Goal: Transaction & Acquisition: Purchase product/service

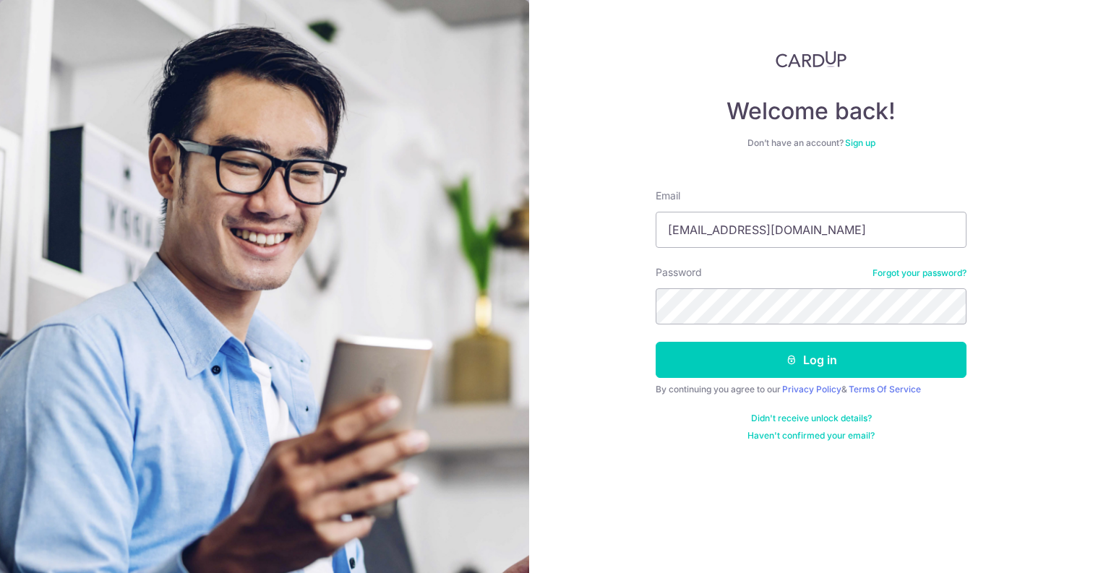
type input "leeyanleung@hotmail.com"
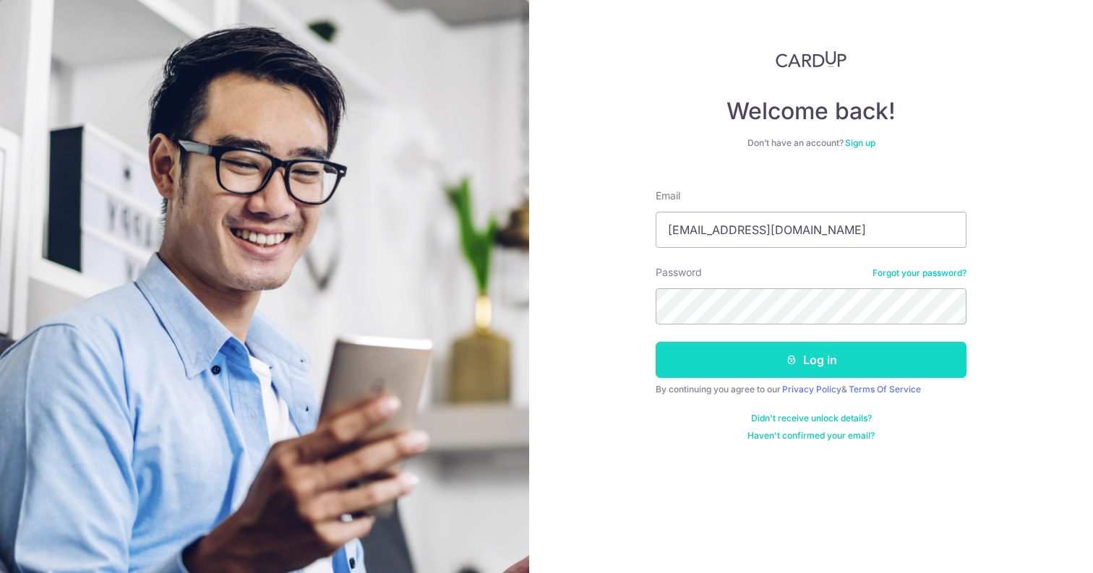
click at [835, 359] on button "Log in" at bounding box center [810, 360] width 311 height 36
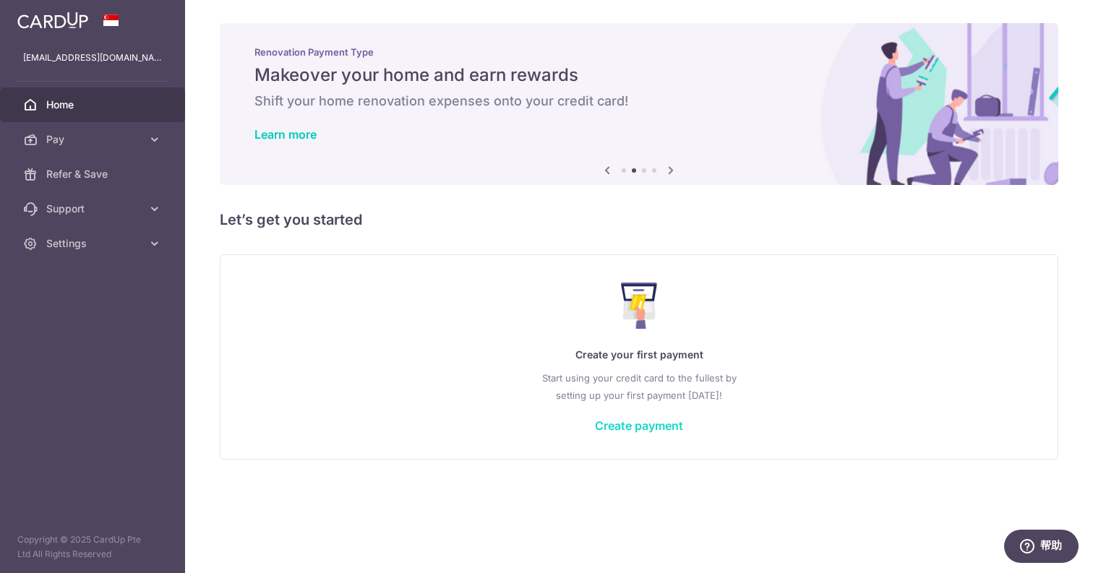
click at [642, 426] on link "Create payment" at bounding box center [639, 425] width 88 height 14
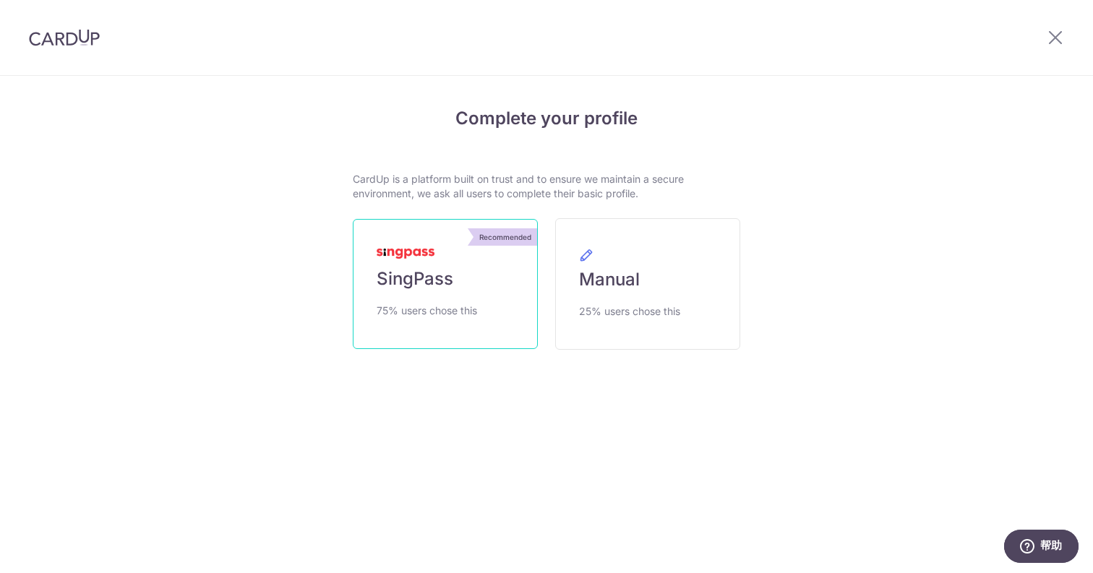
click at [440, 277] on span "SingPass" at bounding box center [414, 278] width 77 height 23
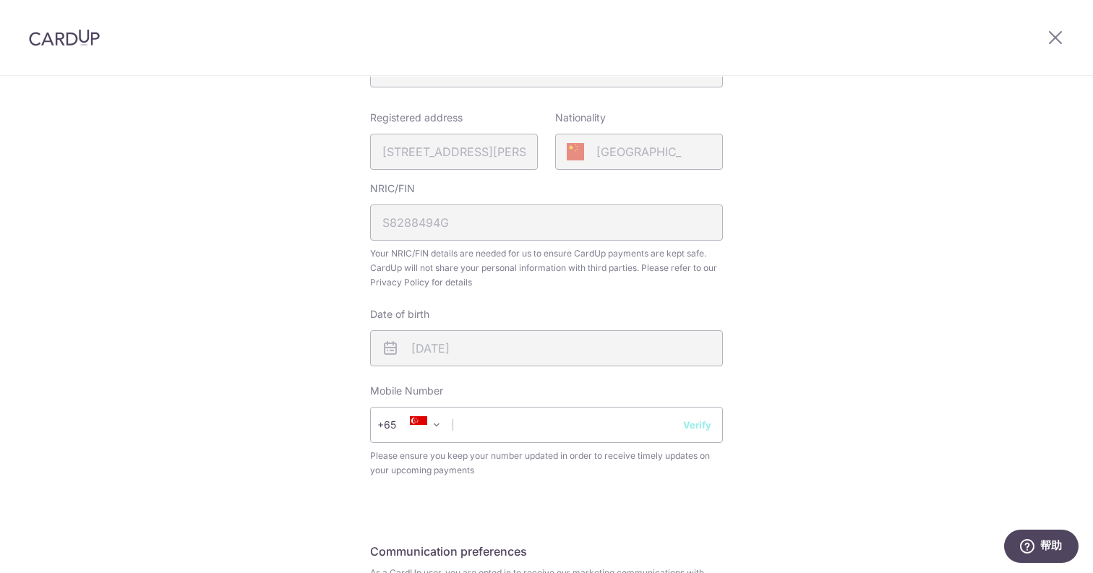
scroll to position [329, 0]
click at [491, 429] on input "text" at bounding box center [546, 424] width 353 height 36
type input "93495315"
click at [691, 423] on button "Verify" at bounding box center [697, 424] width 28 height 14
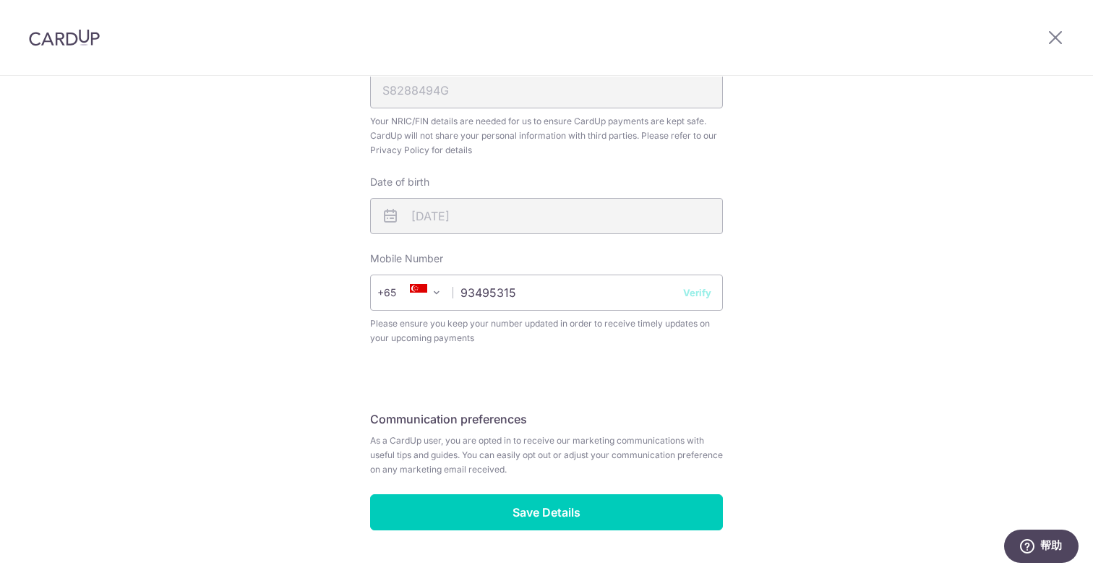
scroll to position [470, 0]
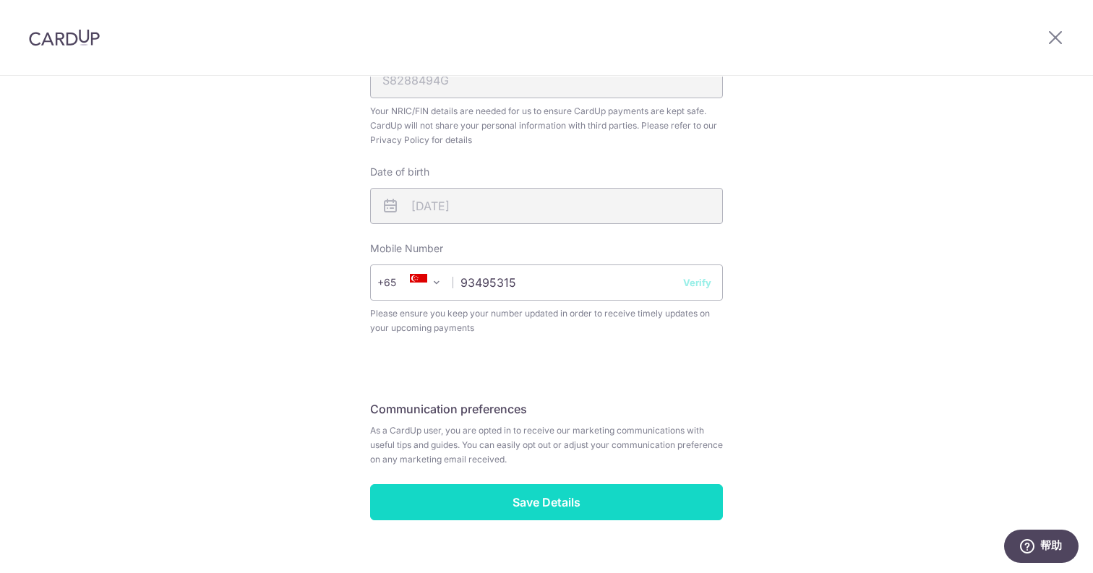
click at [535, 508] on input "Save Details" at bounding box center [546, 502] width 353 height 36
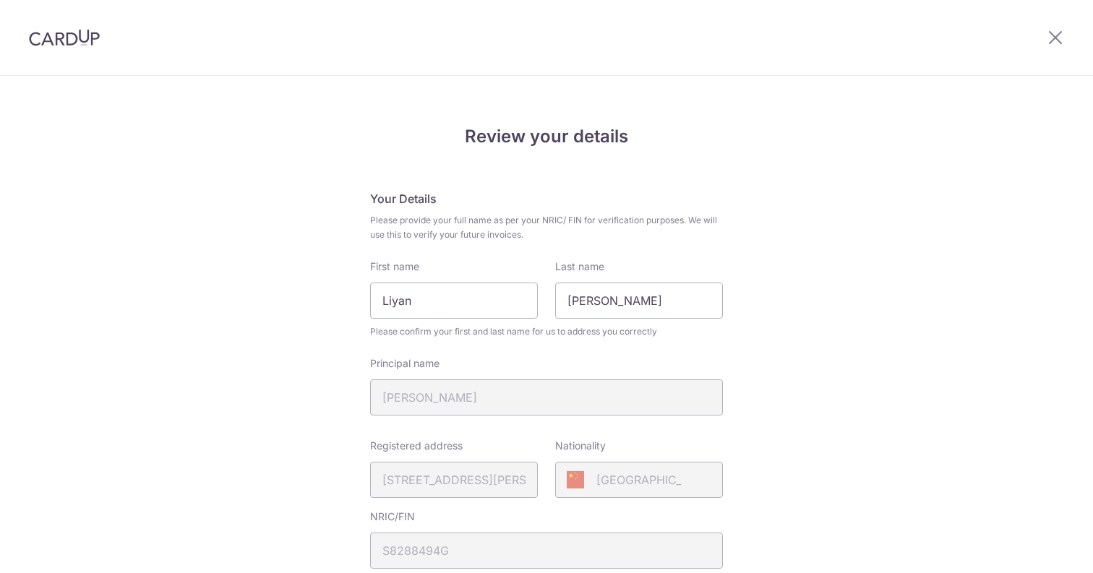
scroll to position [517, 0]
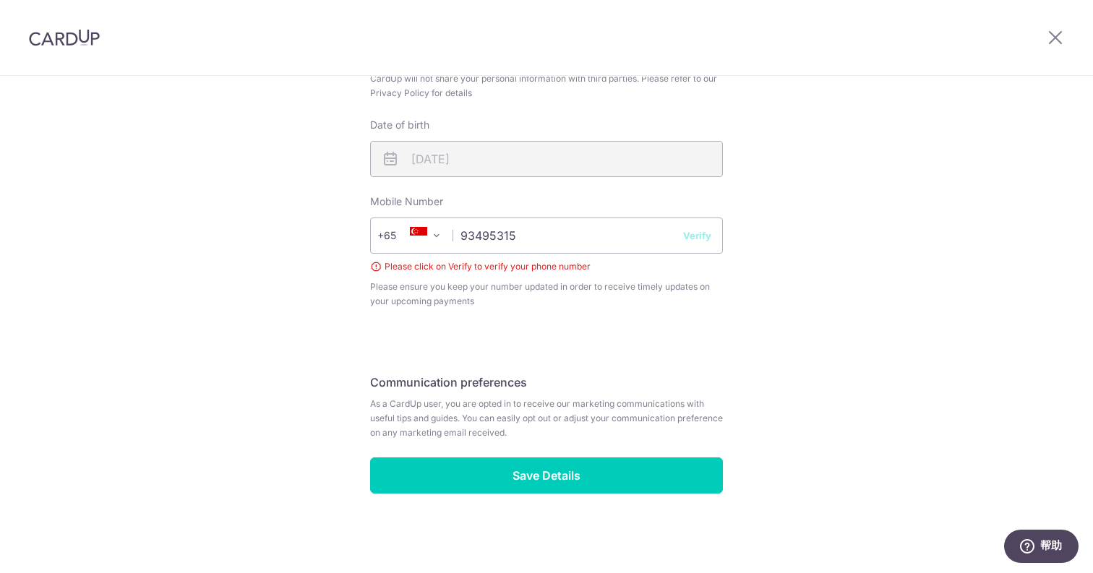
click at [696, 237] on button "Verify" at bounding box center [697, 235] width 28 height 14
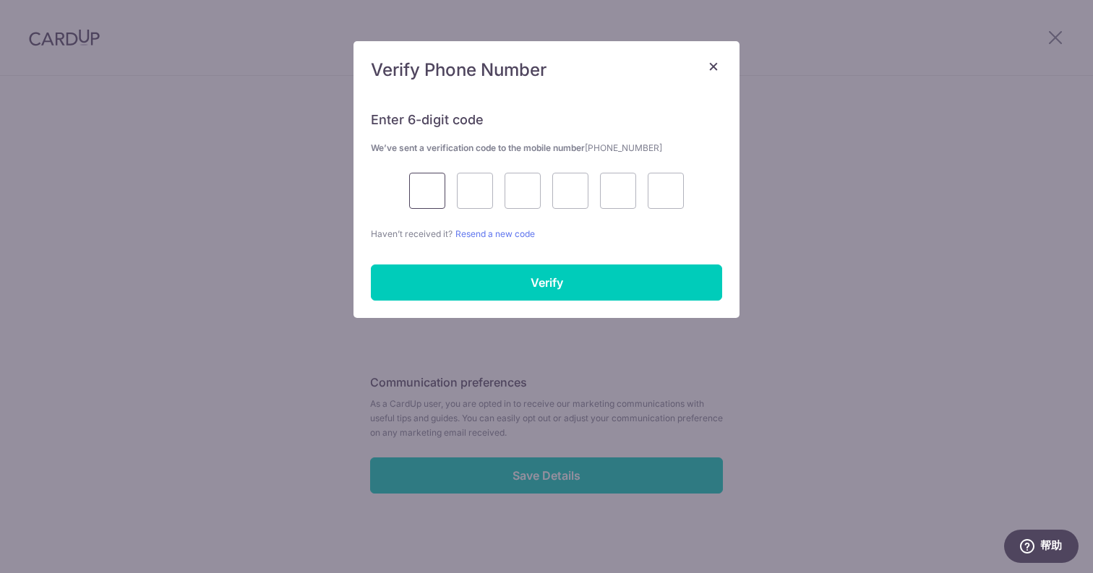
click at [428, 191] on input "text" at bounding box center [427, 191] width 36 height 36
type input "6"
type input "3"
type input "9"
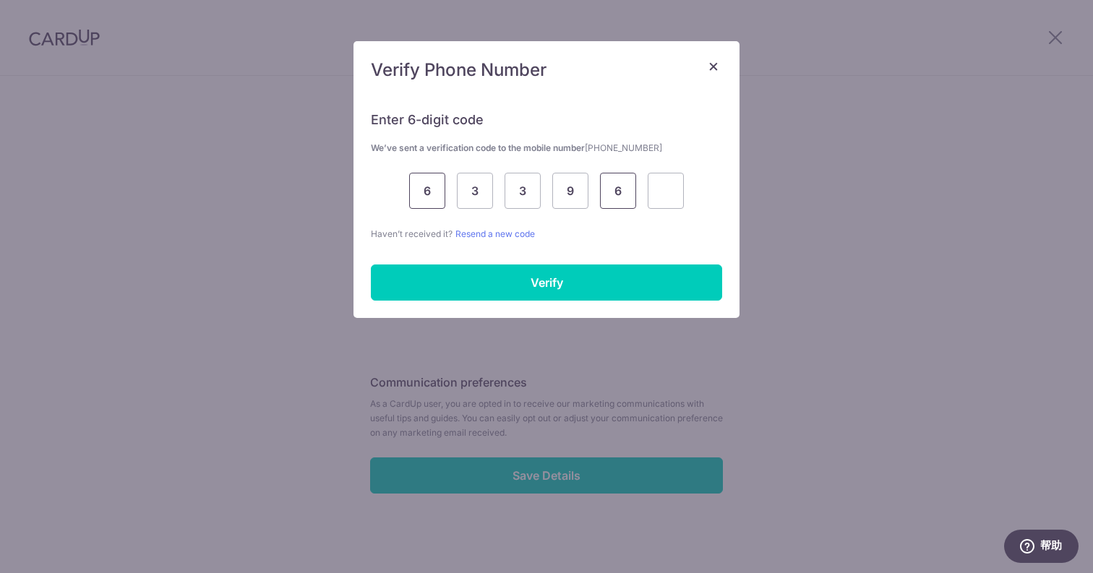
type input "6"
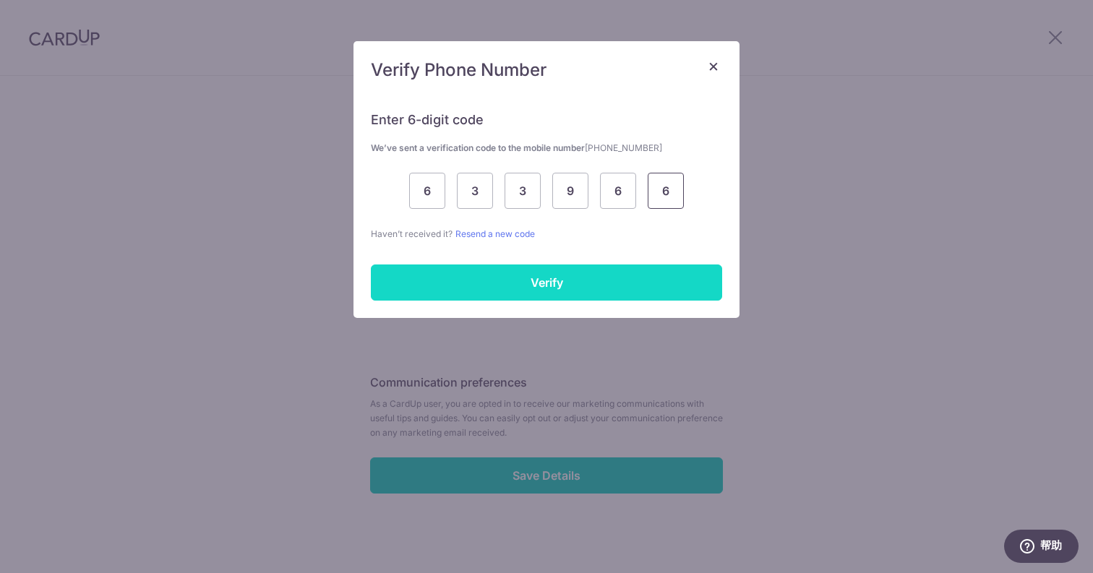
type input "6"
click at [557, 281] on input "Verify" at bounding box center [546, 282] width 351 height 36
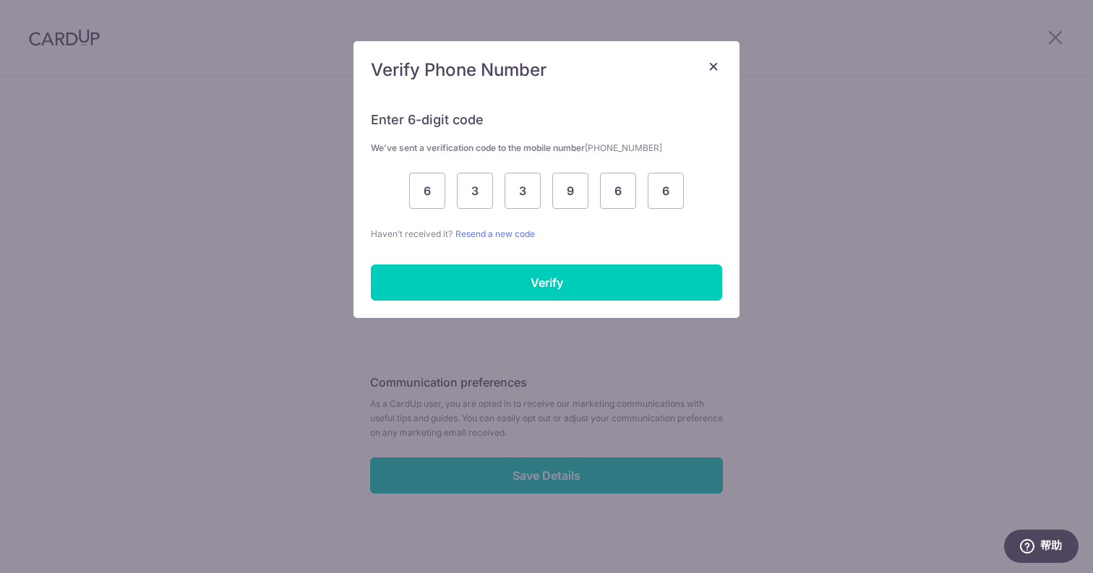
scroll to position [497, 0]
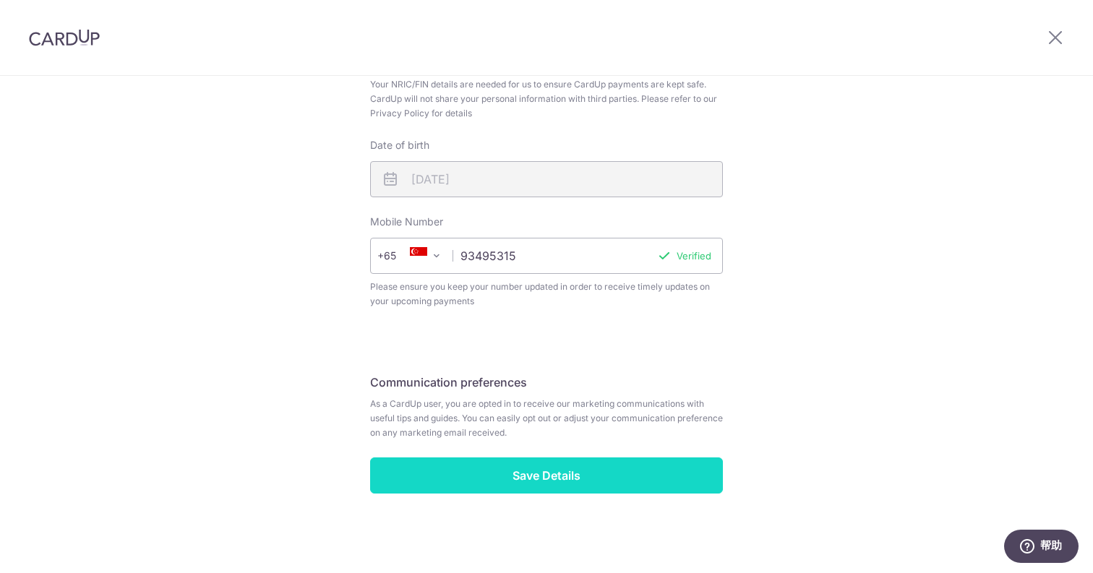
click at [553, 483] on input "Save Details" at bounding box center [546, 475] width 353 height 36
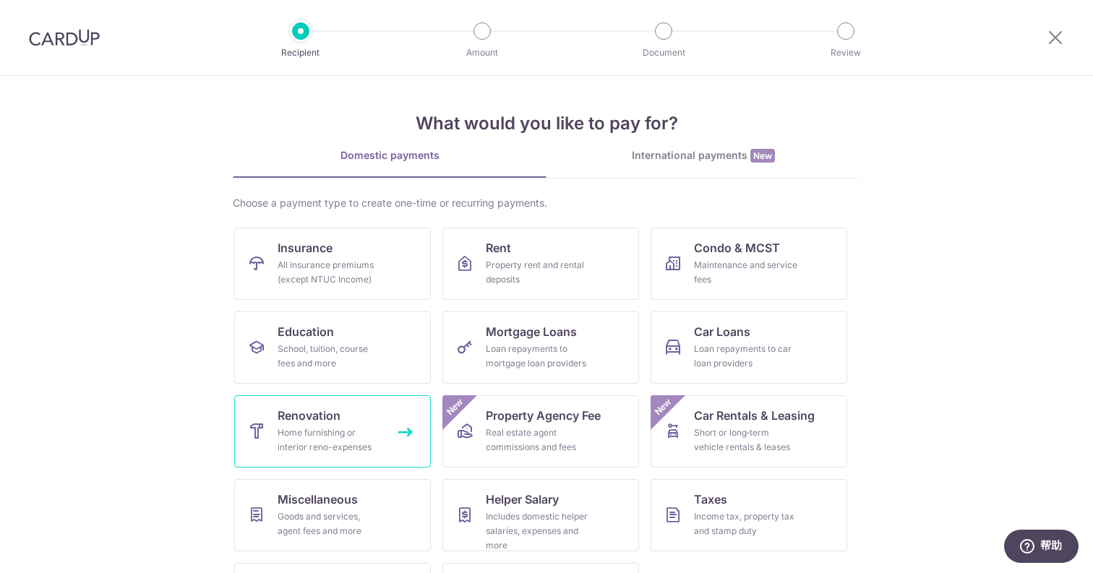
click at [399, 431] on link "Renovation Home furnishing or interior reno-expenses" at bounding box center [332, 431] width 197 height 72
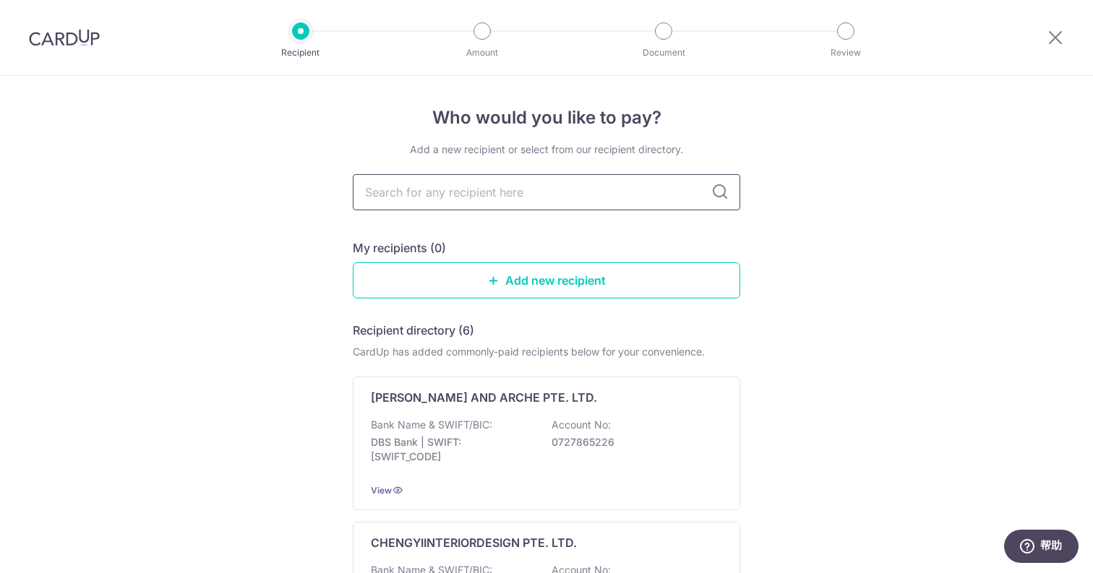
click at [517, 187] on input "text" at bounding box center [546, 192] width 387 height 36
click at [455, 194] on input "text" at bounding box center [546, 192] width 387 height 36
type input "Obbio"
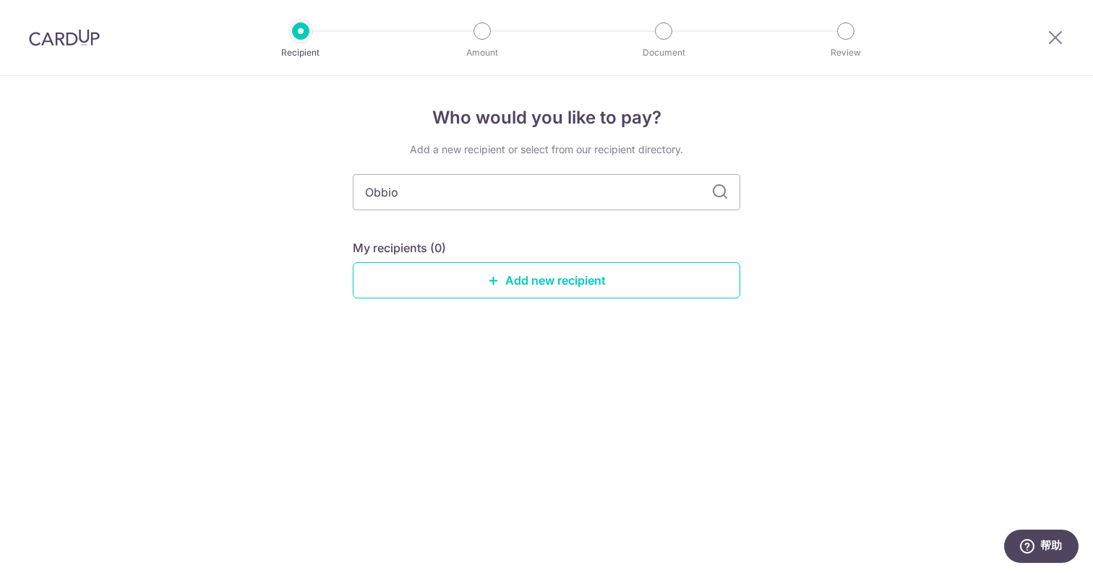
click at [721, 194] on icon at bounding box center [719, 192] width 17 height 17
click at [495, 194] on input "Obbio" at bounding box center [546, 192] width 387 height 36
drag, startPoint x: 448, startPoint y: 197, endPoint x: 265, endPoint y: 191, distance: 182.9
click at [265, 192] on div "Who would you like to pay? Add a new recipient or select from our recipient dir…" at bounding box center [546, 324] width 1093 height 497
click at [207, 385] on div "Who would you like to pay? Add a new recipient or select from our recipient dir…" at bounding box center [546, 324] width 1093 height 497
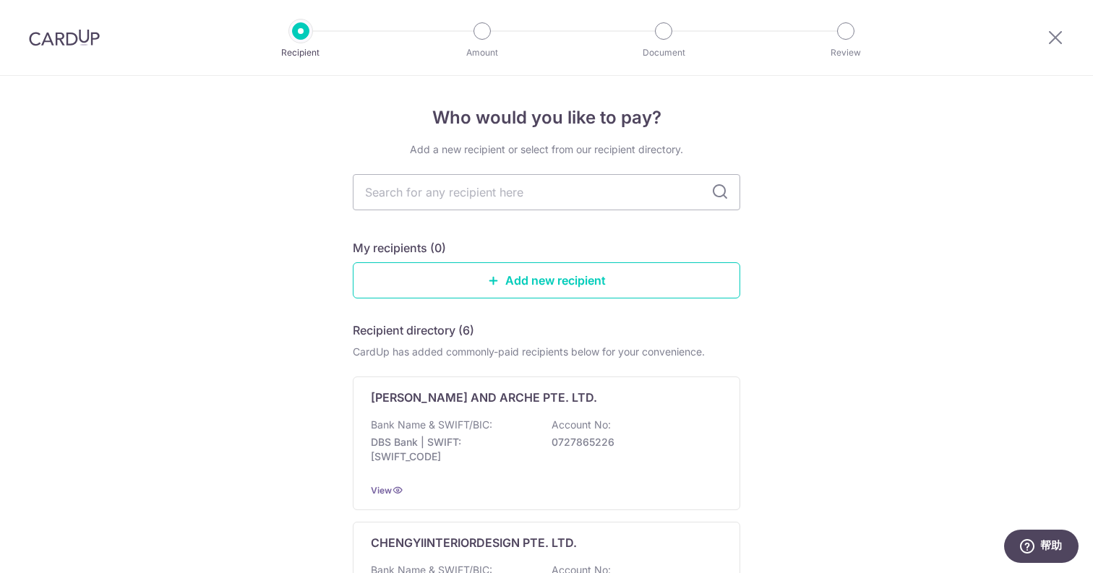
click at [447, 195] on input "text" at bounding box center [546, 192] width 387 height 36
click at [550, 280] on link "Add new recipient" at bounding box center [546, 280] width 387 height 36
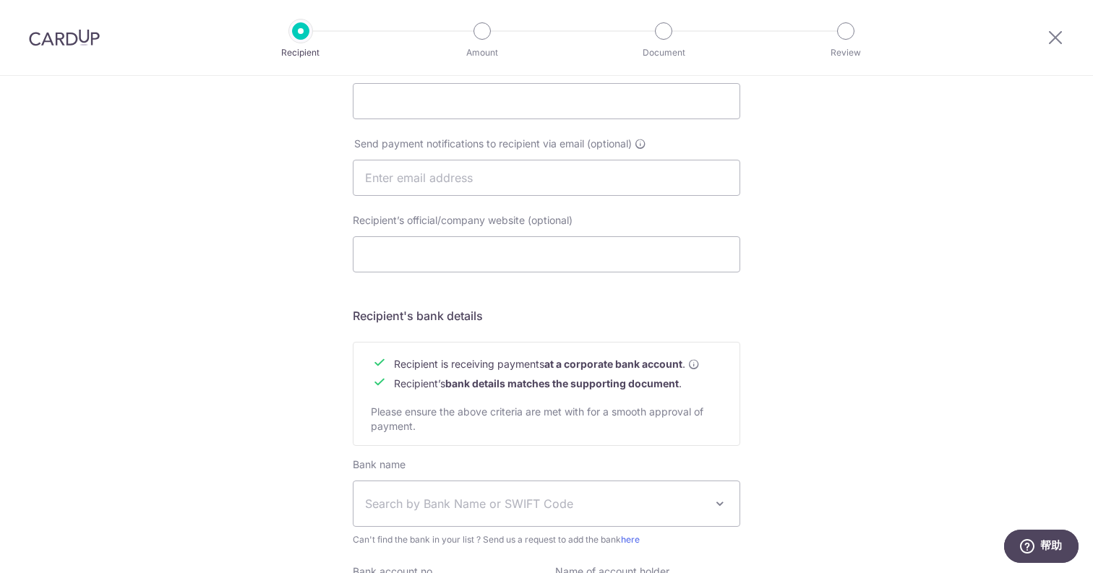
scroll to position [530, 0]
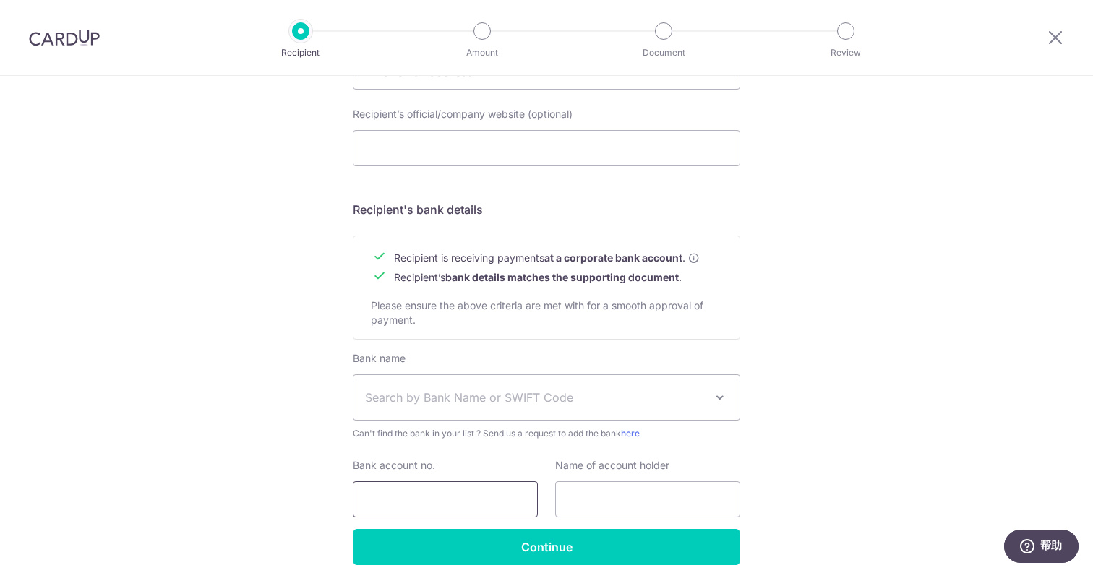
click at [448, 501] on input "Bank account no." at bounding box center [445, 499] width 185 height 36
paste input "[PHONE_NUMBER]"
type input "[PHONE_NUMBER]"
click at [467, 394] on span "Search by Bank Name or SWIFT Code" at bounding box center [535, 397] width 340 height 17
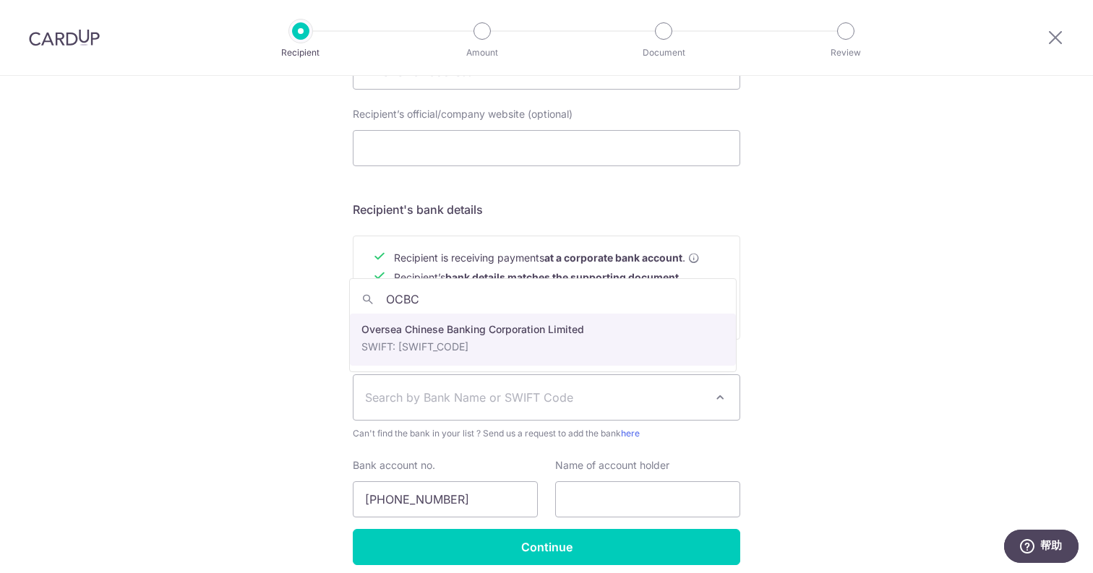
type input "OCBC"
select select "12"
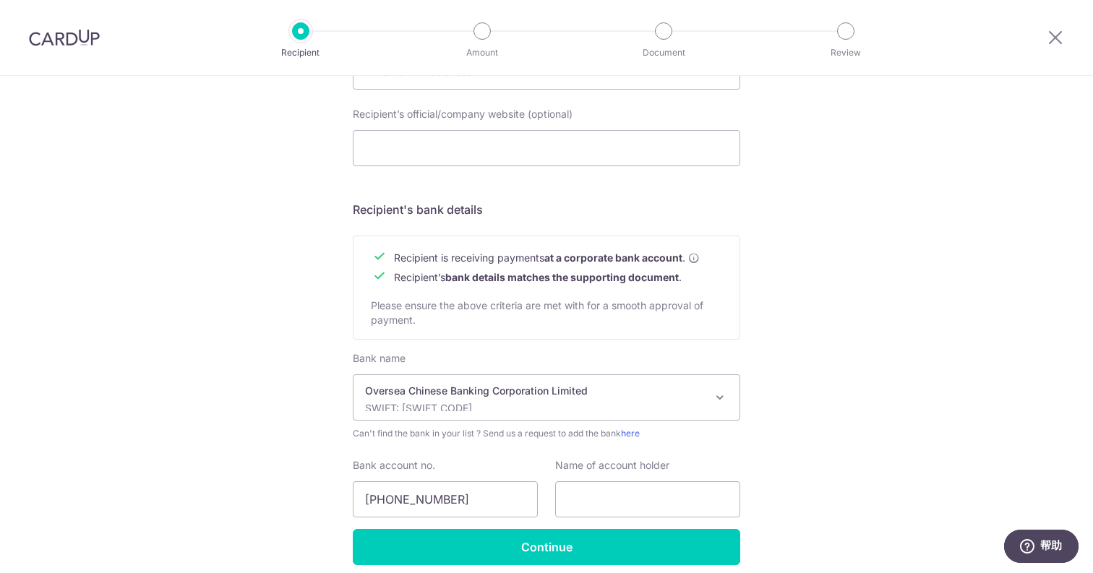
click at [821, 391] on div "Who would you like to pay? Your recipient does not need a CardUp account to rec…" at bounding box center [546, 89] width 1093 height 1087
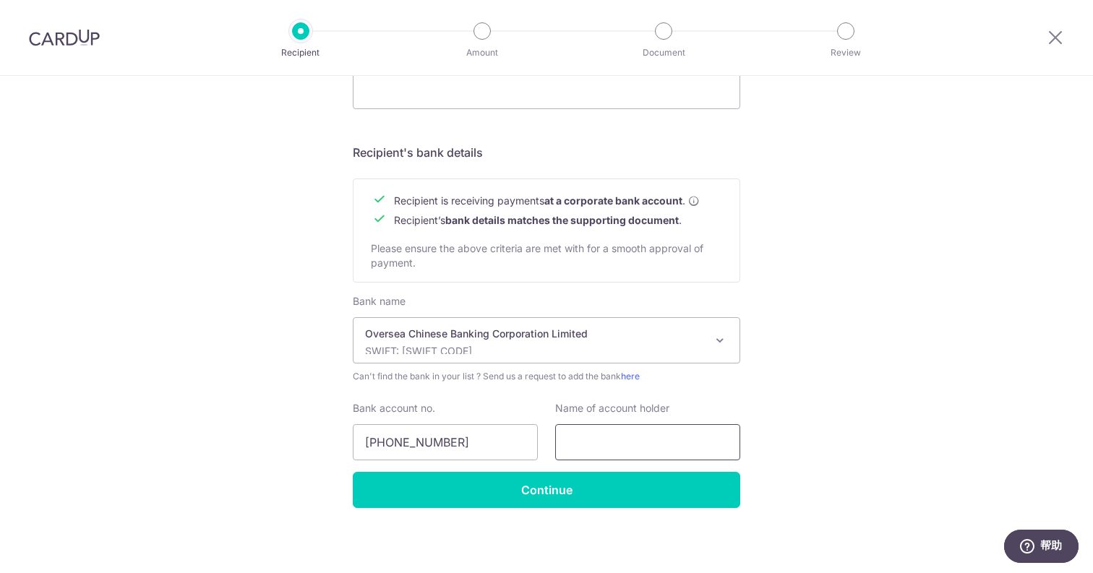
scroll to position [590, 0]
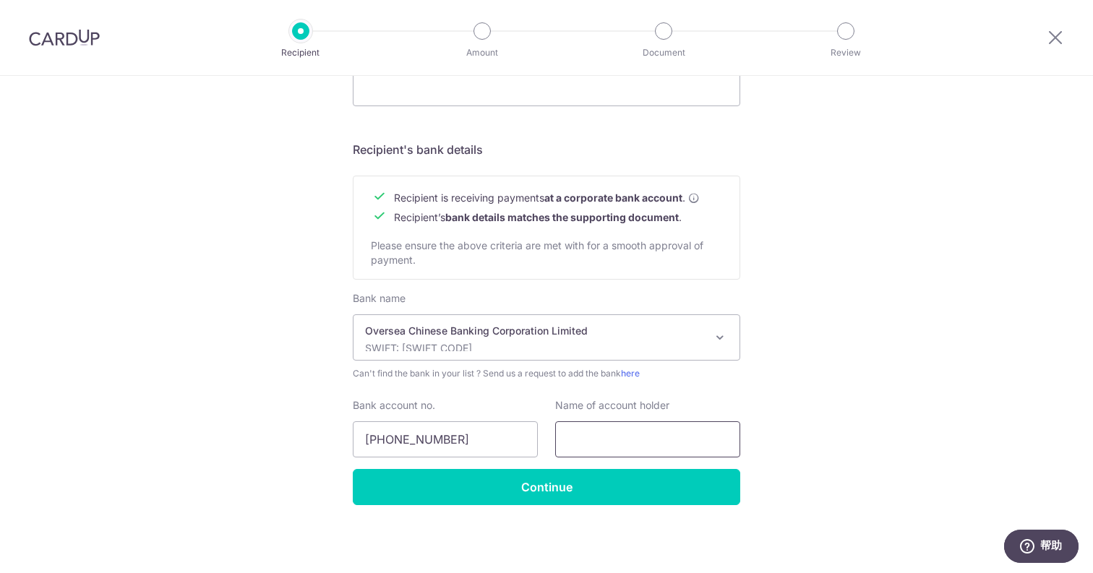
click at [607, 440] on input "text" at bounding box center [647, 439] width 185 height 36
paste input "Obbio Concept Pte Ltd"
type input "Obbio Concept Pte Ltd"
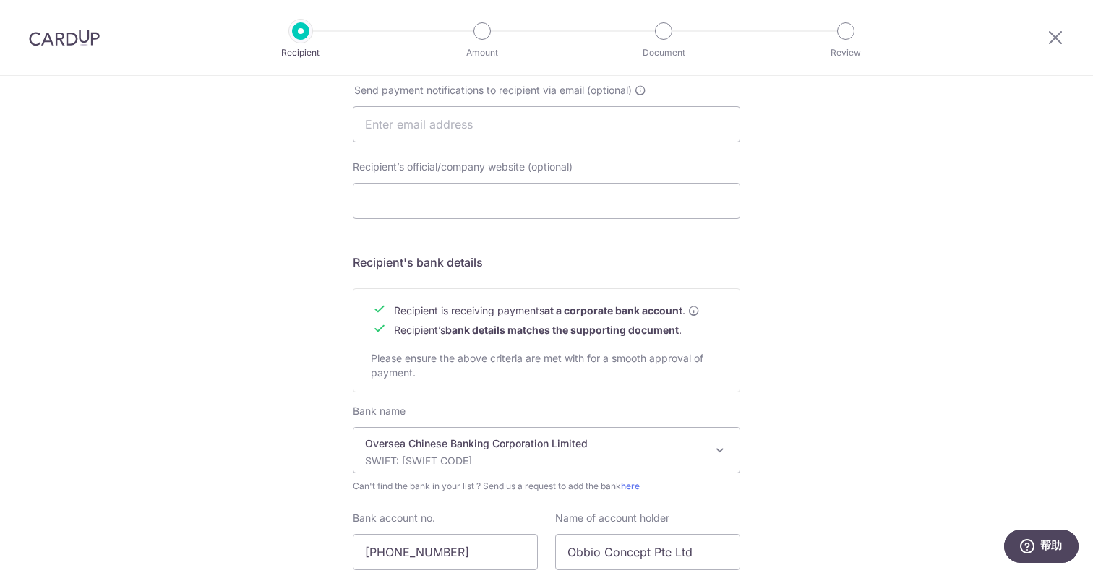
scroll to position [57, 0]
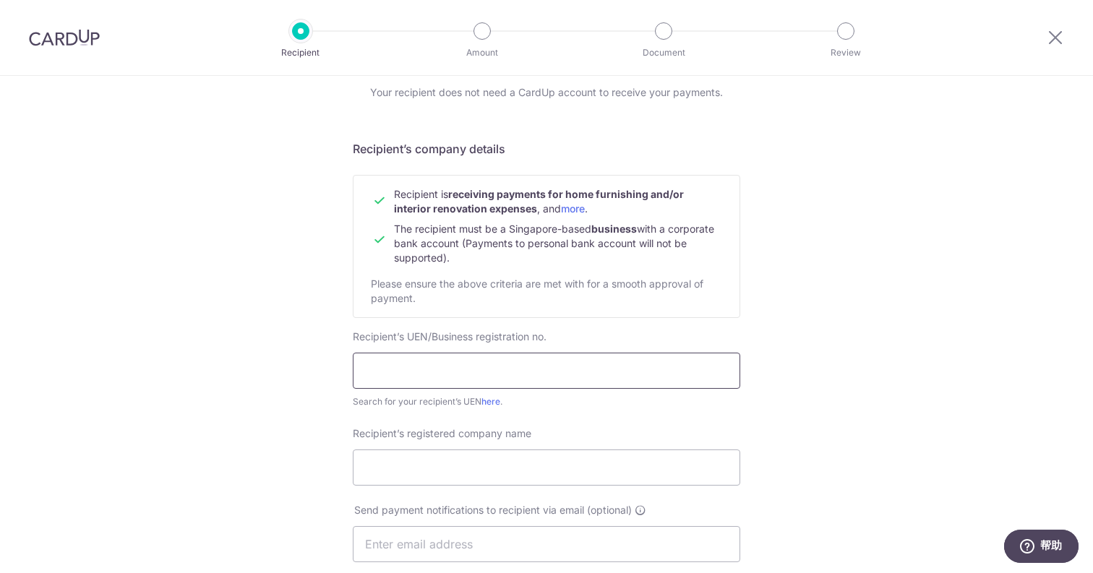
click at [417, 369] on input "text" at bounding box center [546, 371] width 387 height 36
paste input "201408657R"
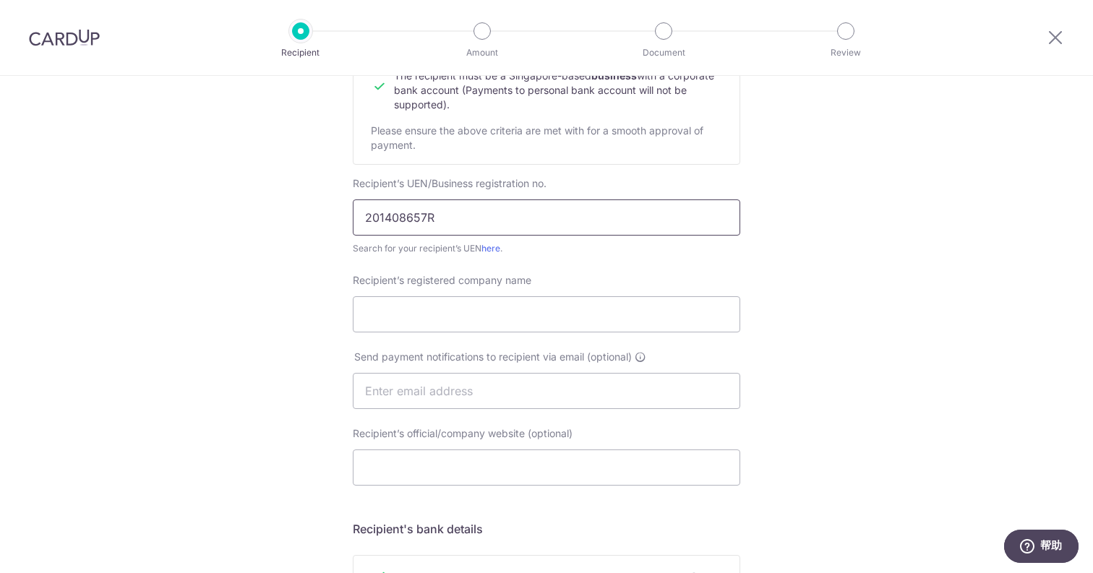
scroll to position [211, 0]
type input "201408657R"
click at [814, 326] on div "Who would you like to pay? Your recipient does not need a CardUp account to rec…" at bounding box center [546, 408] width 1093 height 1087
click at [507, 314] on input "Recipient’s registered company name" at bounding box center [546, 314] width 387 height 36
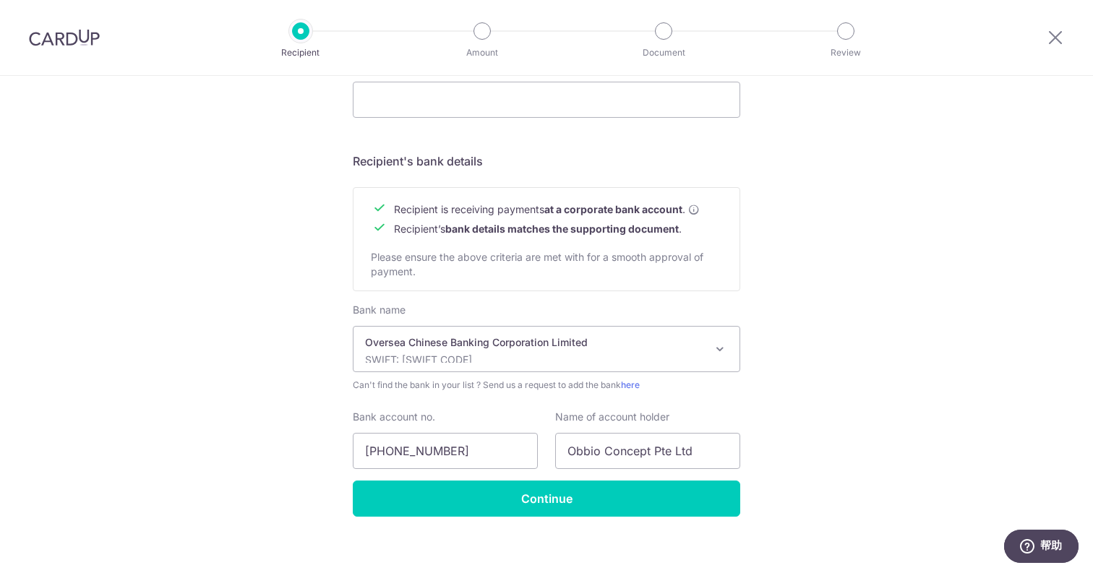
scroll to position [590, 0]
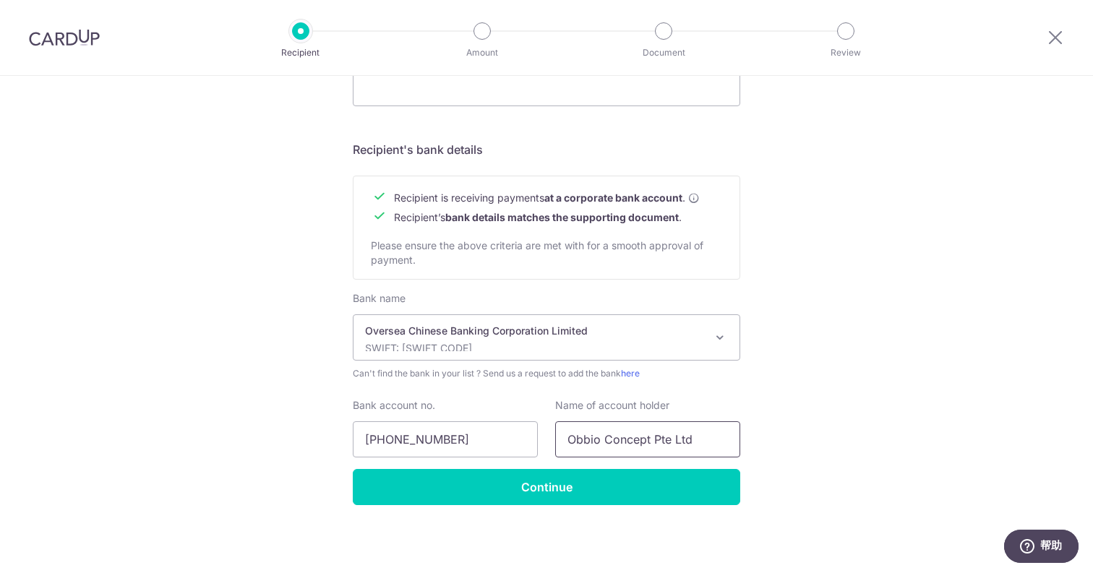
drag, startPoint x: 571, startPoint y: 436, endPoint x: 720, endPoint y: 436, distance: 148.9
click at [720, 436] on input "Obbio Concept Pte Ltd" at bounding box center [647, 439] width 185 height 36
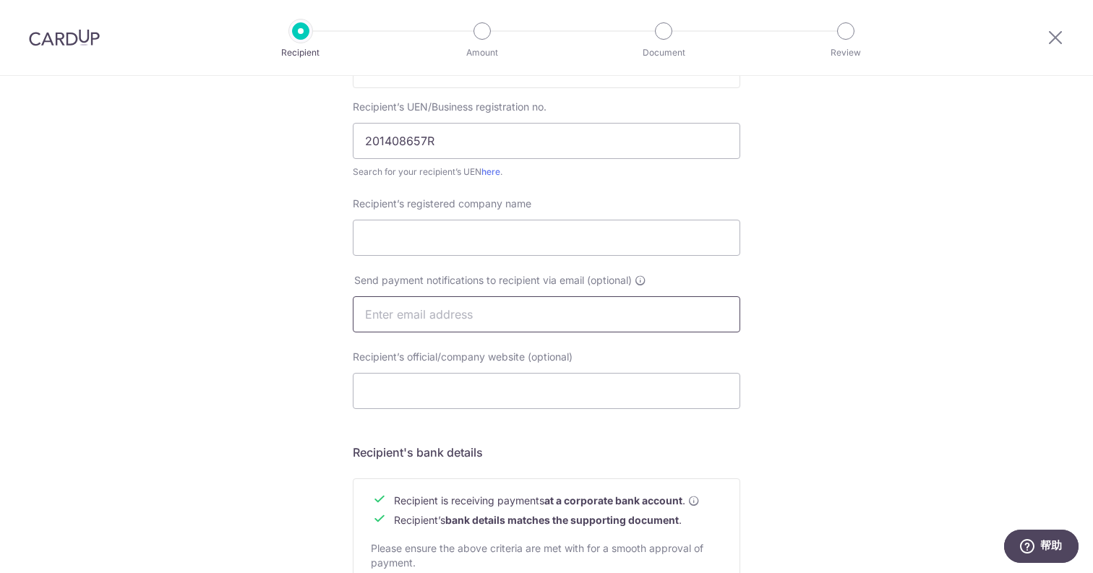
scroll to position [277, 0]
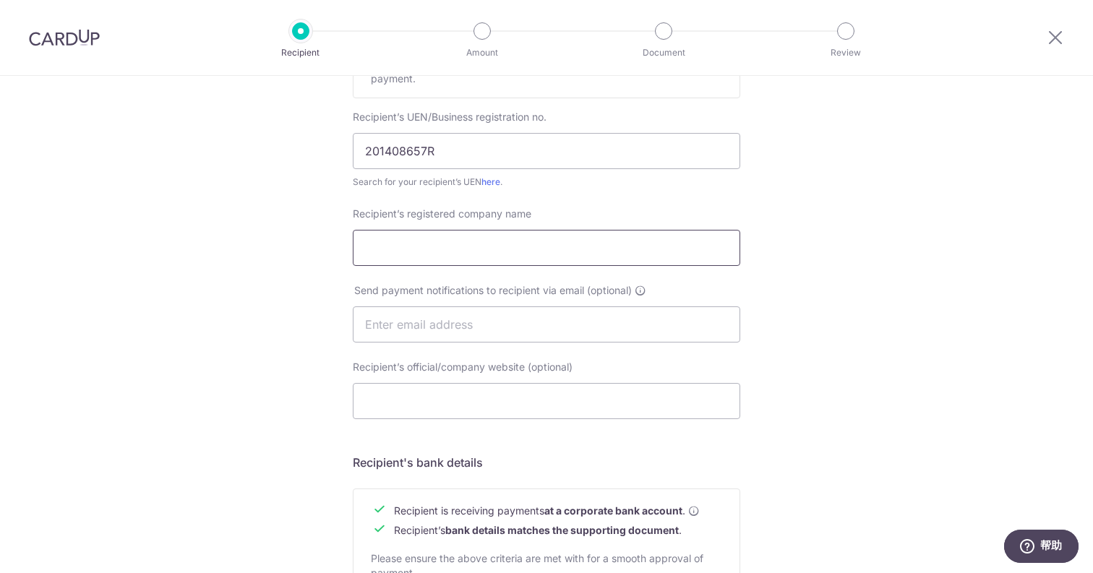
click at [442, 253] on input "Recipient’s registered company name" at bounding box center [546, 248] width 387 height 36
paste input "Obbio Concept Pte Ltd"
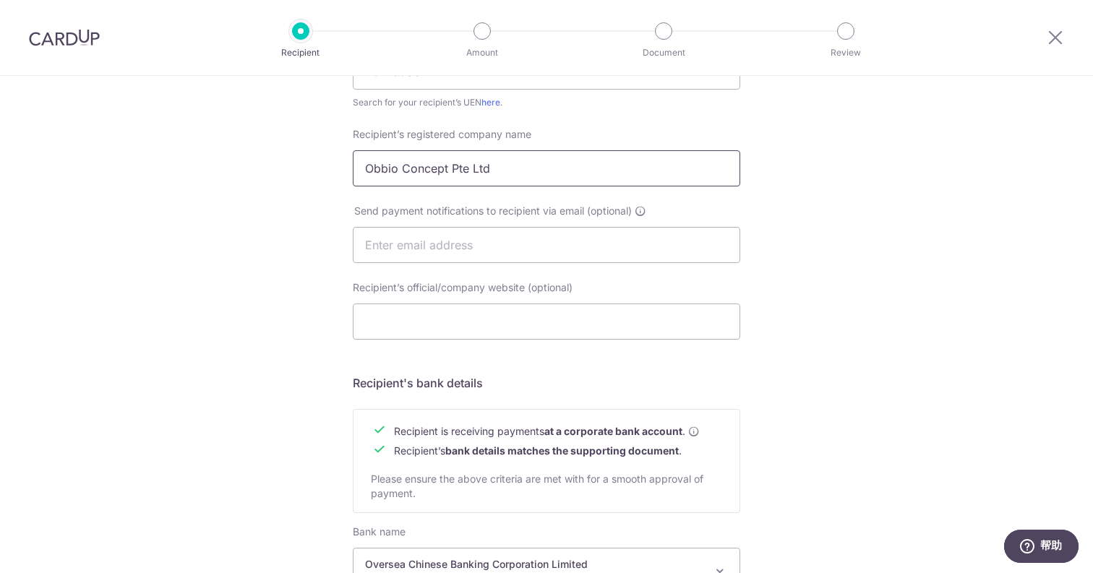
scroll to position [358, 0]
type input "Obbio Concept Pte Ltd"
click at [448, 251] on input "text" at bounding box center [546, 243] width 387 height 36
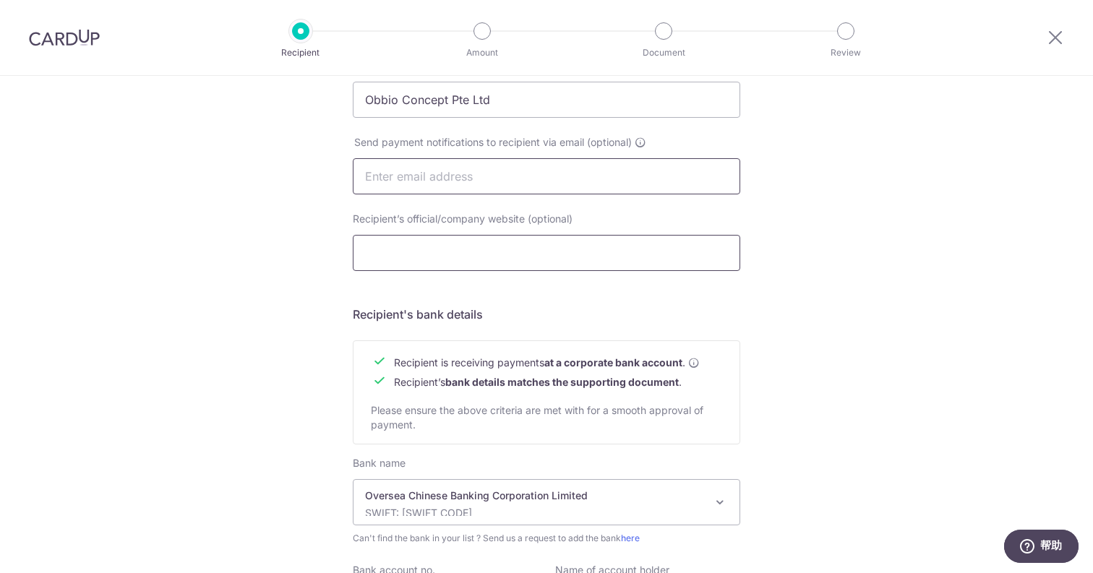
scroll to position [426, 0]
click at [449, 259] on input "Recipient’s official/company website (optional)" at bounding box center [546, 252] width 387 height 36
drag, startPoint x: 348, startPoint y: 216, endPoint x: 598, endPoint y: 227, distance: 250.3
click at [595, 226] on div "Recipient’s official/company website (optional)" at bounding box center [546, 240] width 405 height 59
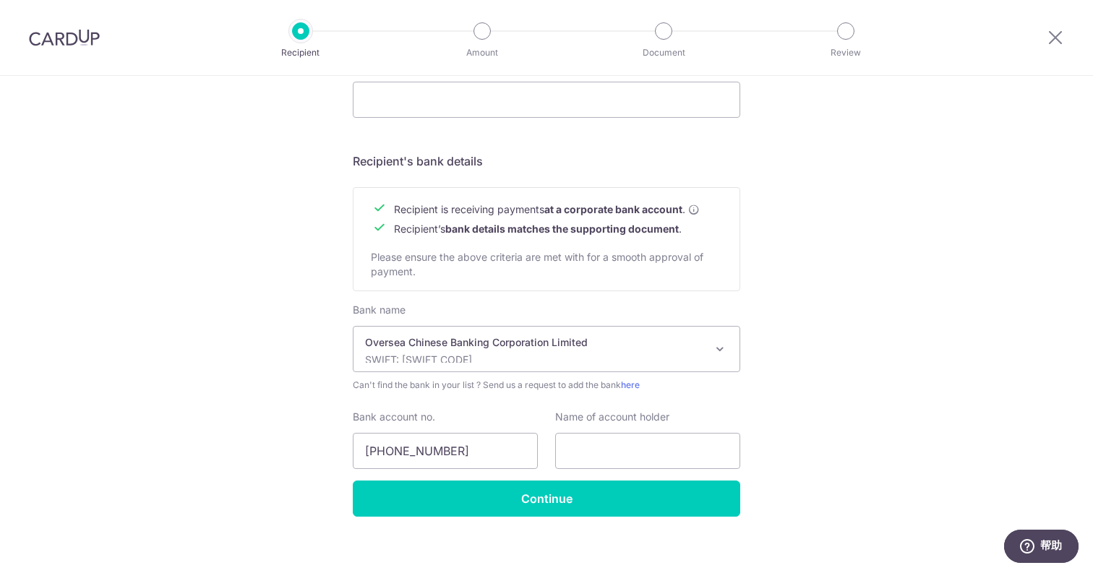
scroll to position [590, 0]
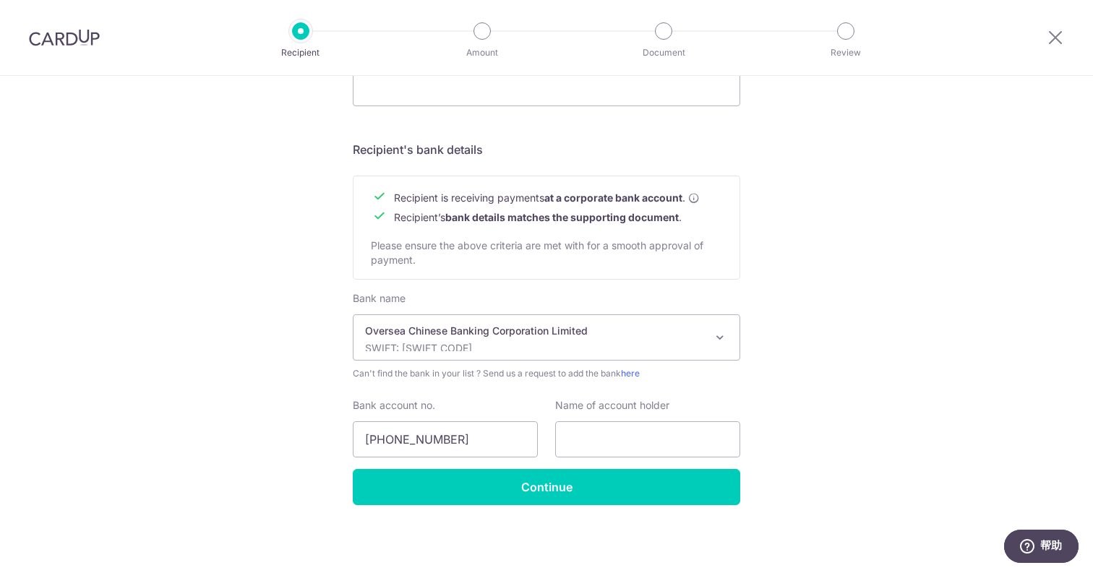
click at [857, 347] on div "Who would you like to pay? Your recipient does not need a CardUp account to rec…" at bounding box center [546, 29] width 1093 height 1087
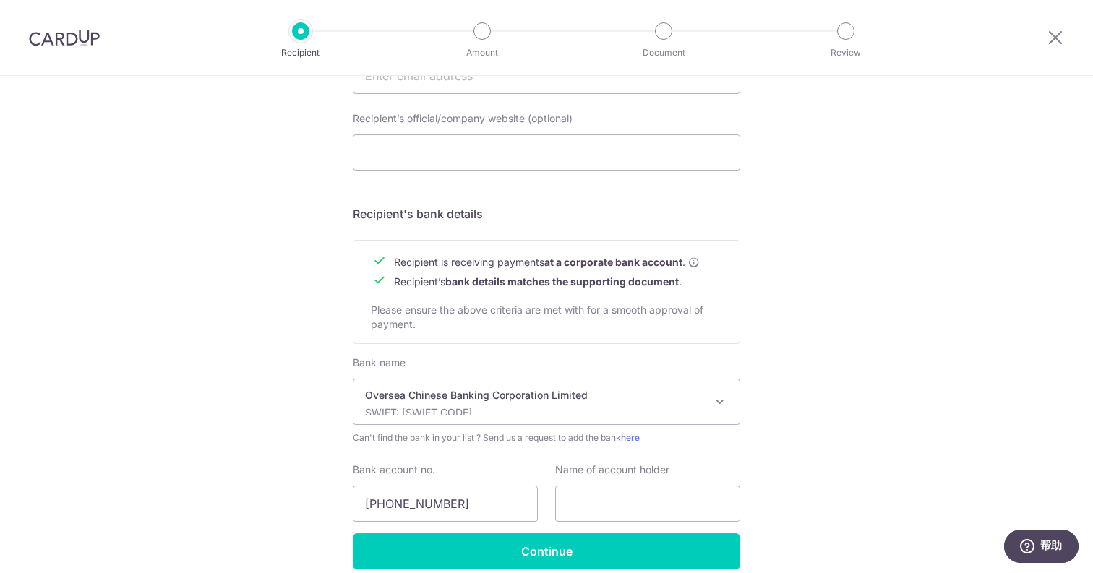
scroll to position [525, 0]
